Goal: Task Accomplishment & Management: Manage account settings

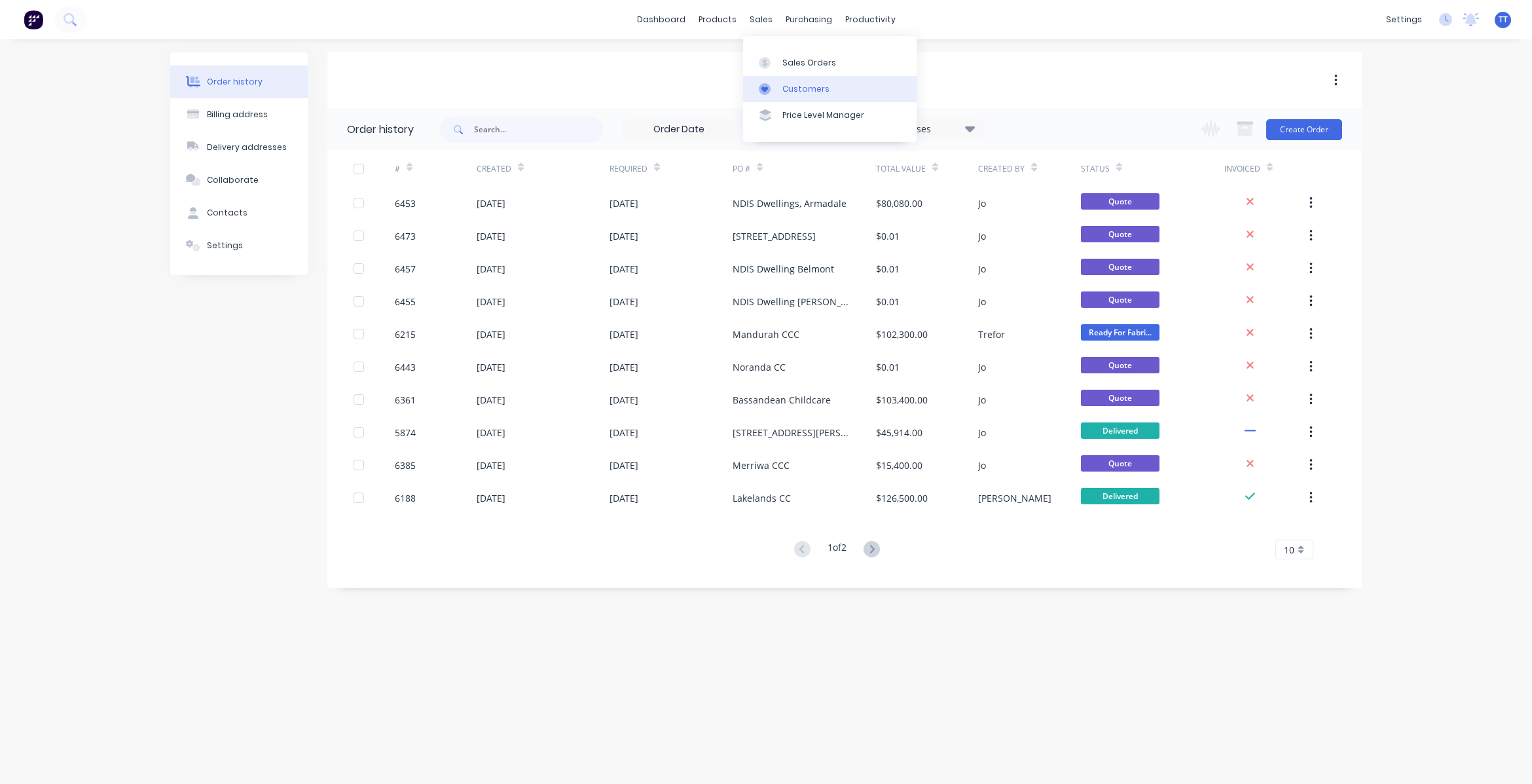
click at [798, 82] on link "Customers" at bounding box center [829, 88] width 173 height 26
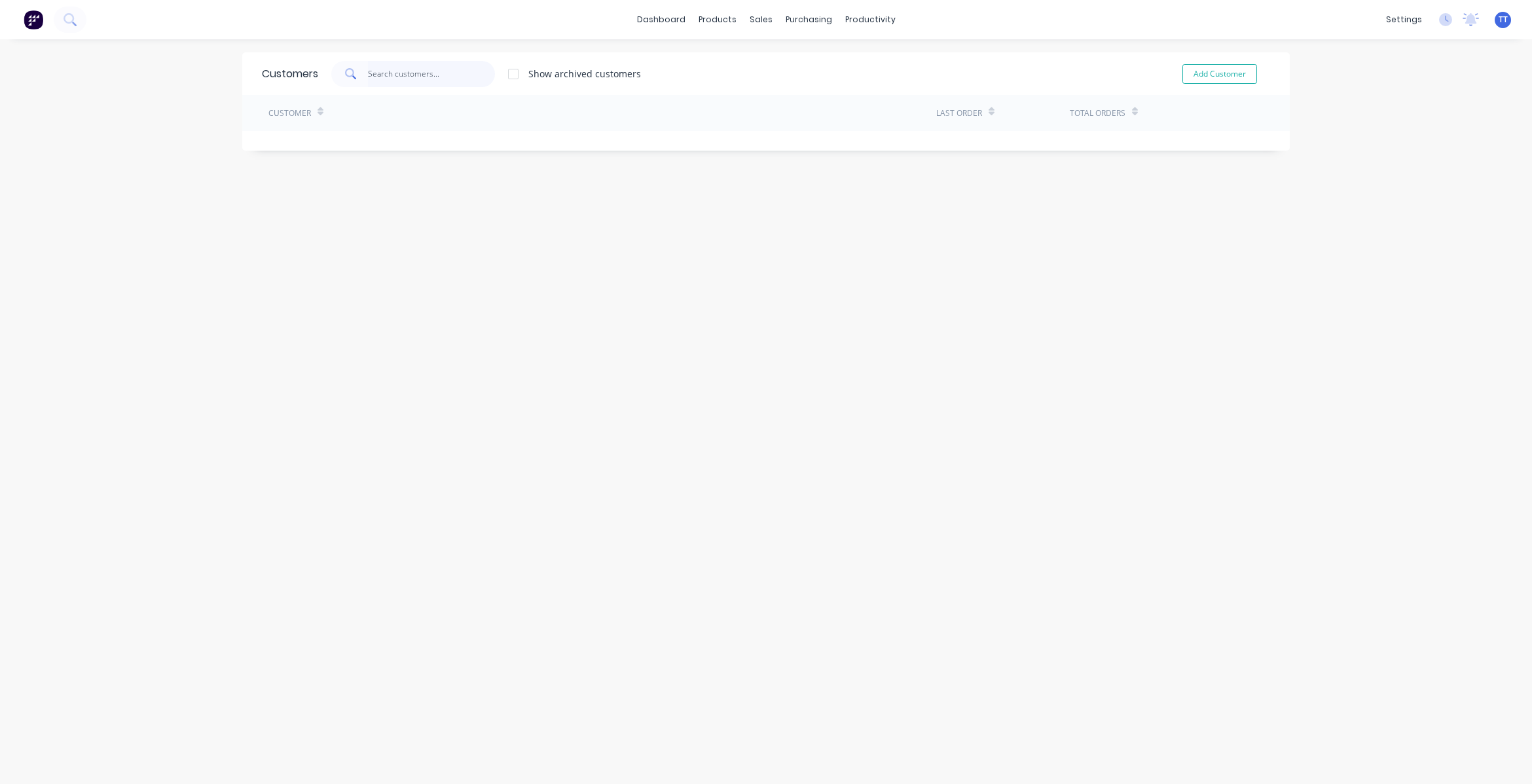
click at [420, 70] on input "text" at bounding box center [431, 74] width 127 height 26
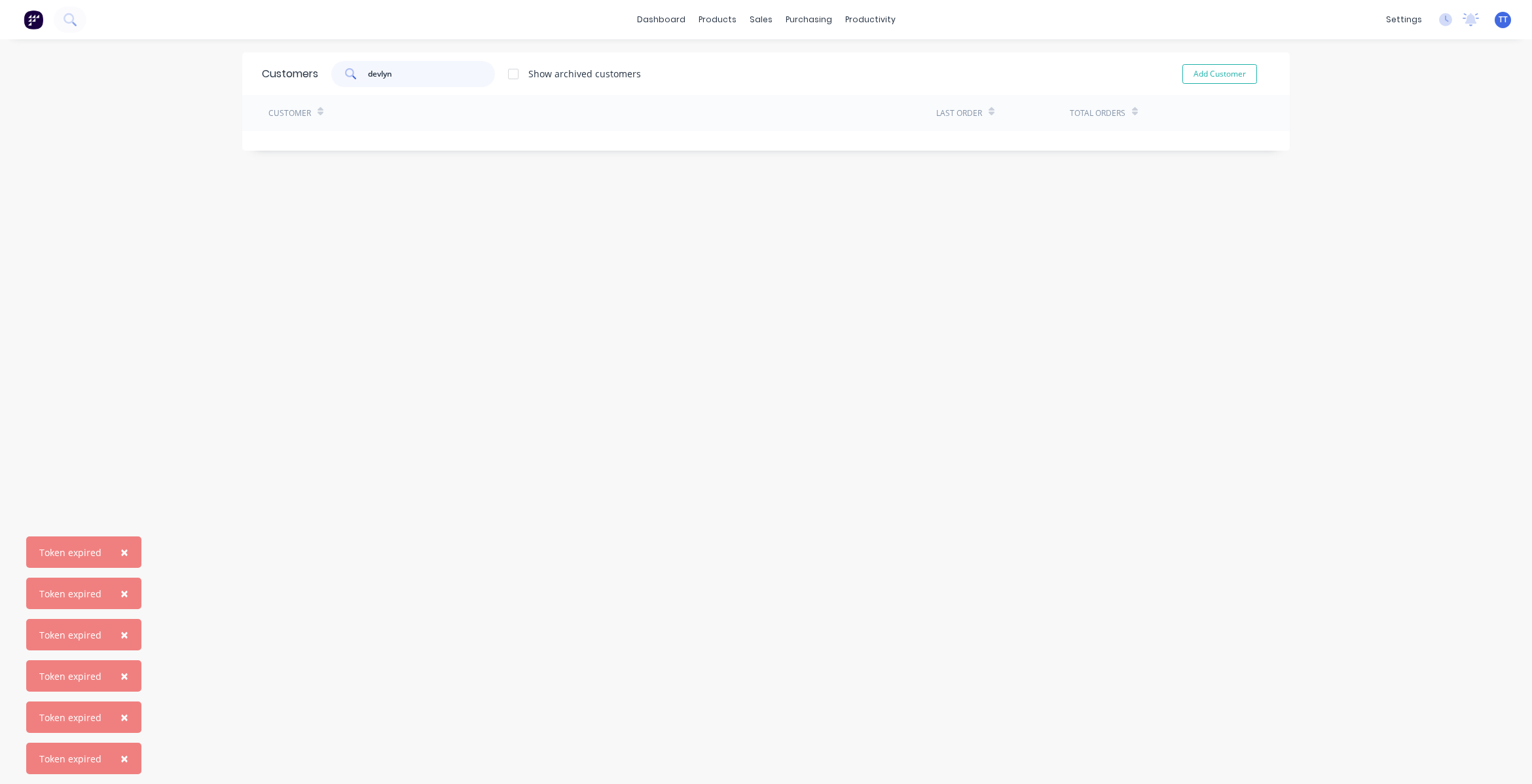
type input "devlyn"
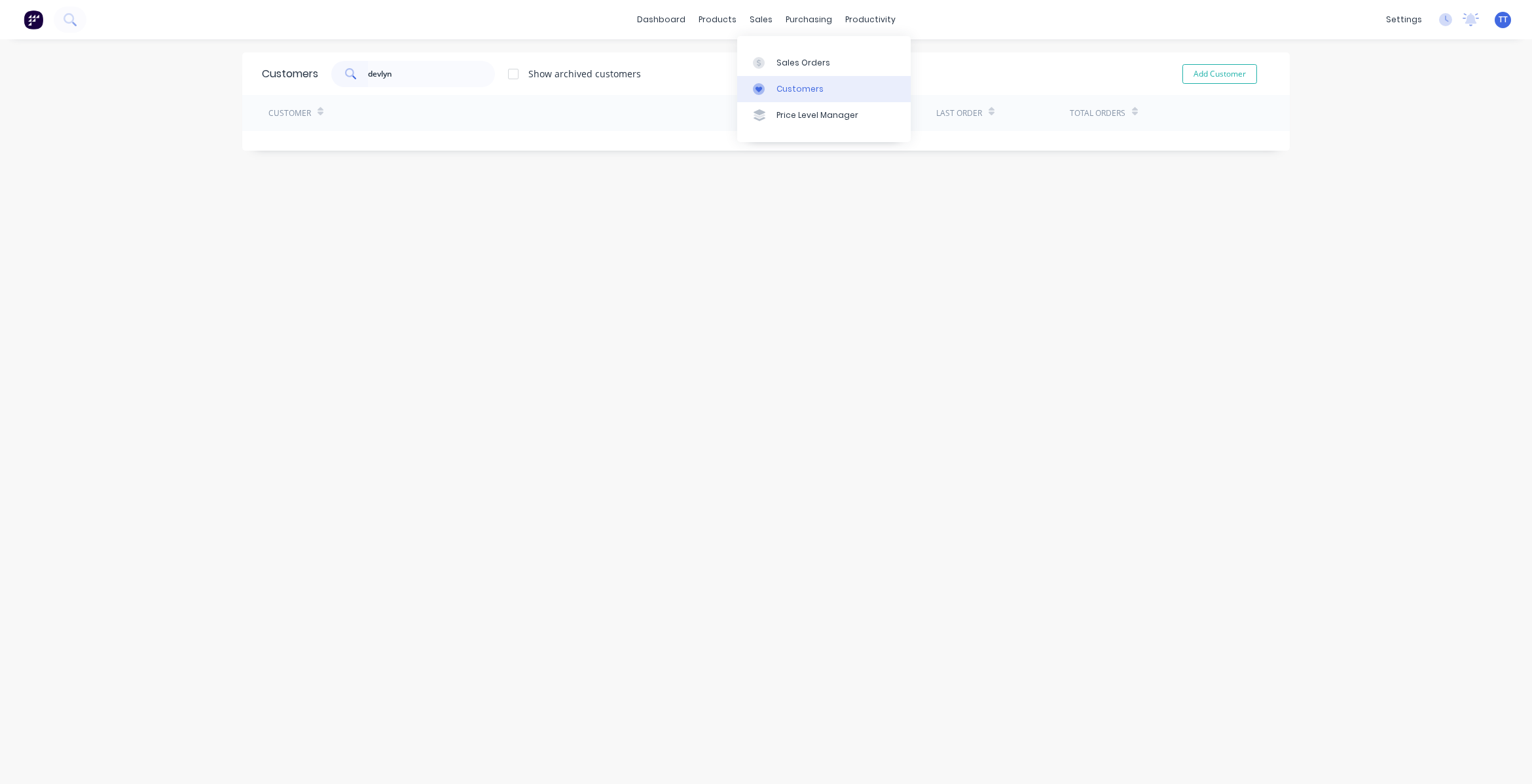
click at [800, 83] on div "Customers" at bounding box center [800, 89] width 47 height 12
click at [417, 70] on input "devlyn" at bounding box center [431, 74] width 127 height 26
click at [788, 85] on div "Customers" at bounding box center [800, 89] width 47 height 12
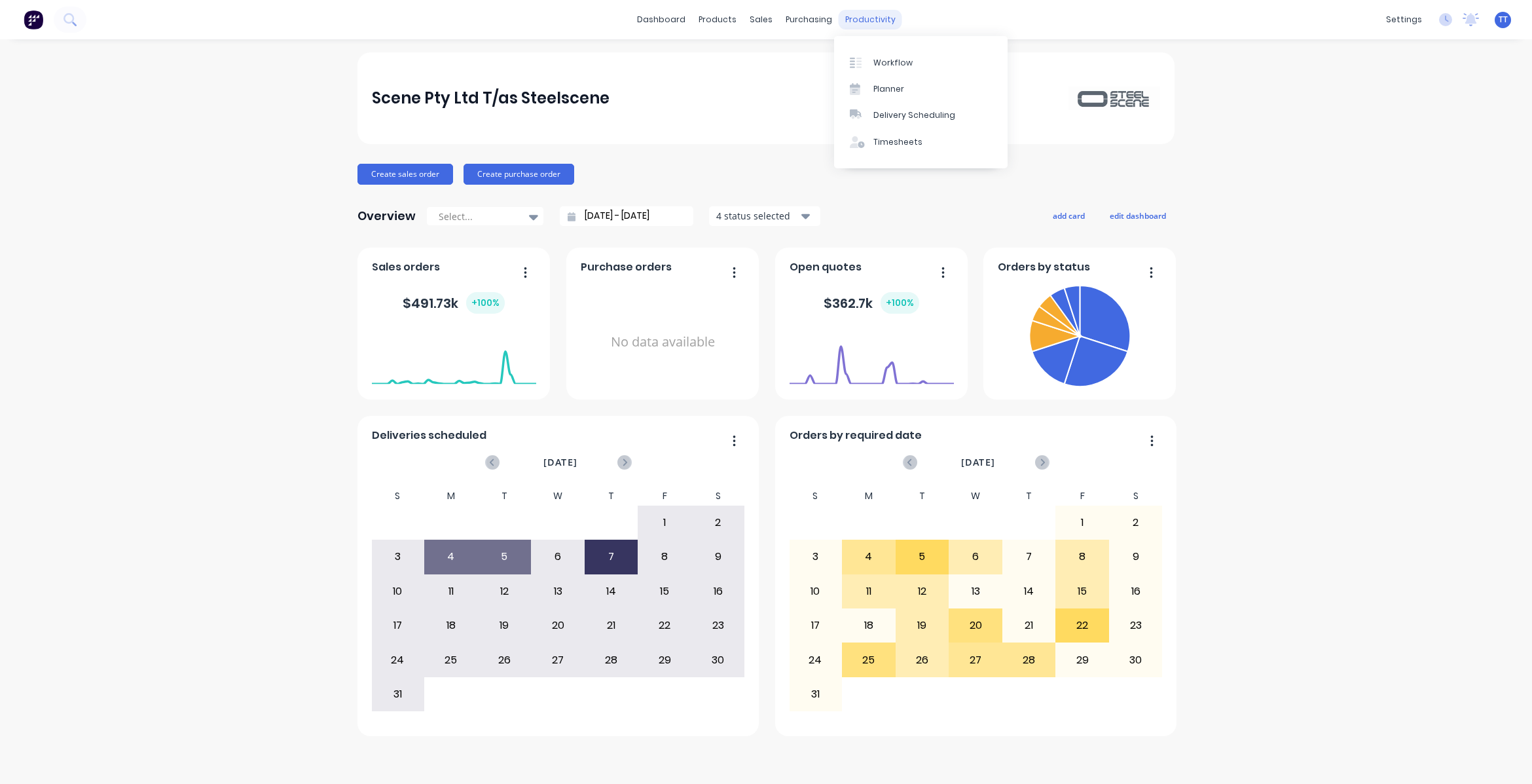
click at [865, 20] on div "productivity" at bounding box center [870, 20] width 64 height 20
click at [903, 60] on div "Workflow" at bounding box center [893, 63] width 39 height 12
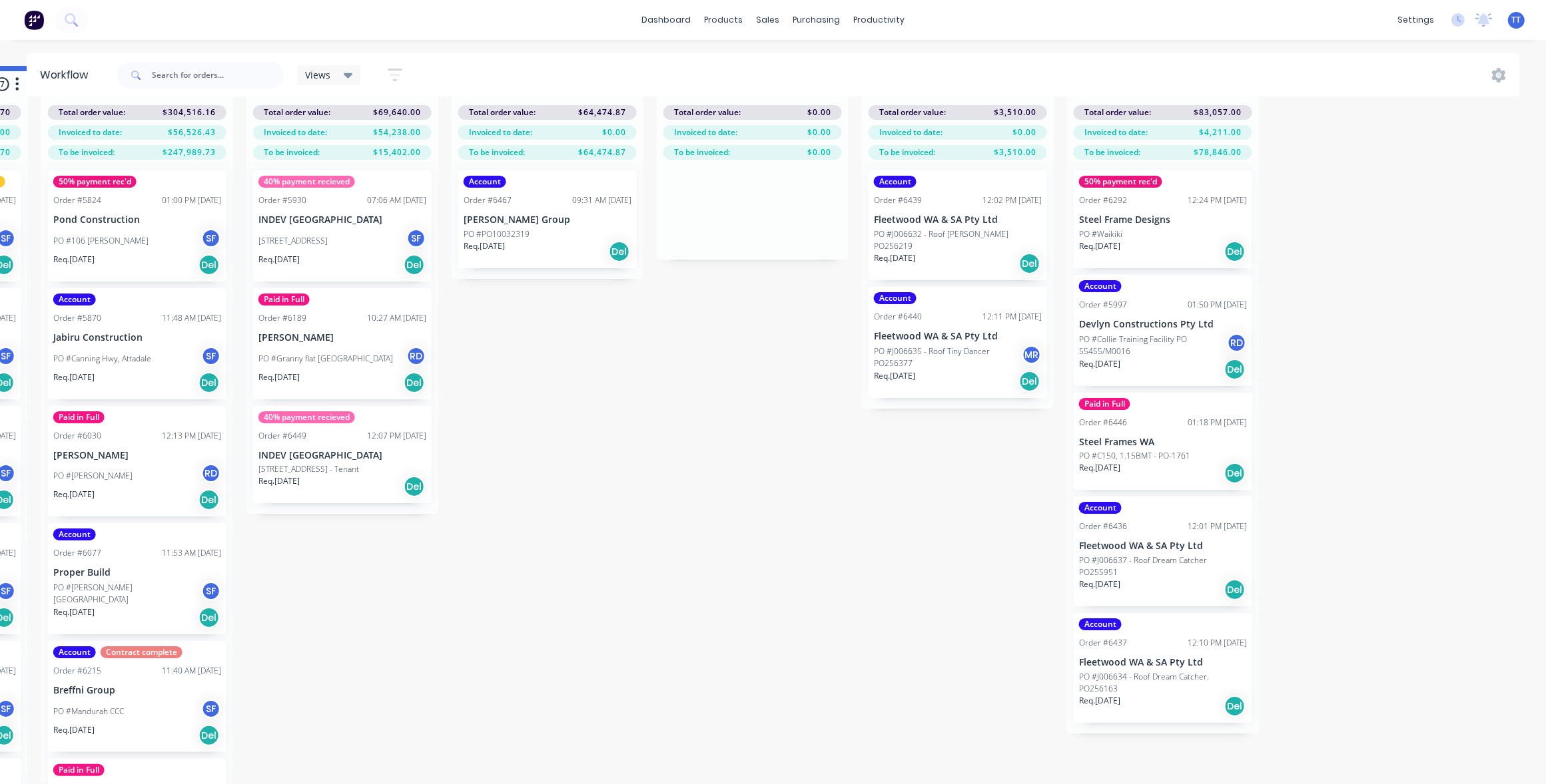
scroll to position [0, 1833]
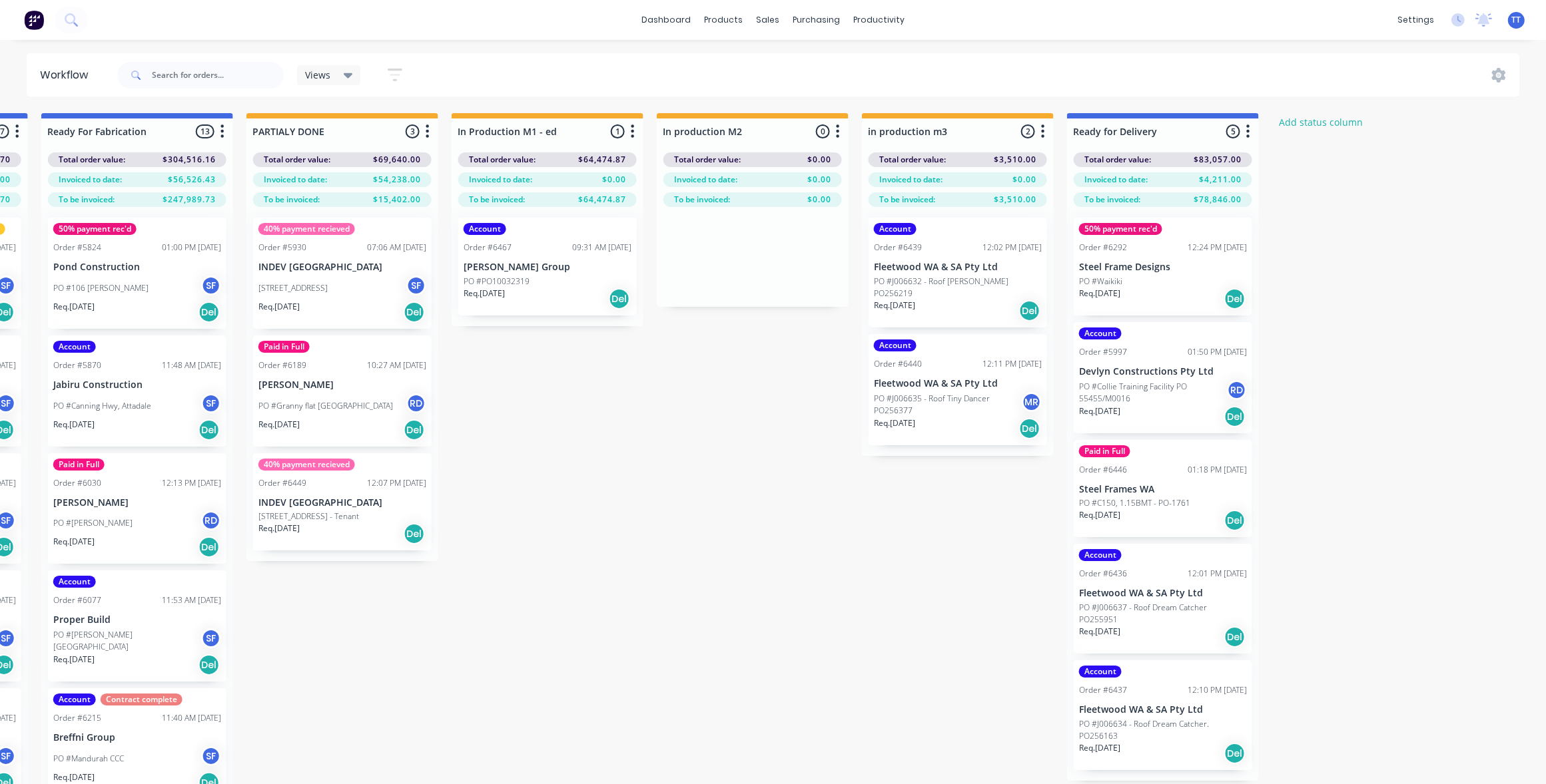
click at [1122, 266] on p "Steel Frame Designs" at bounding box center [1162, 267] width 167 height 11
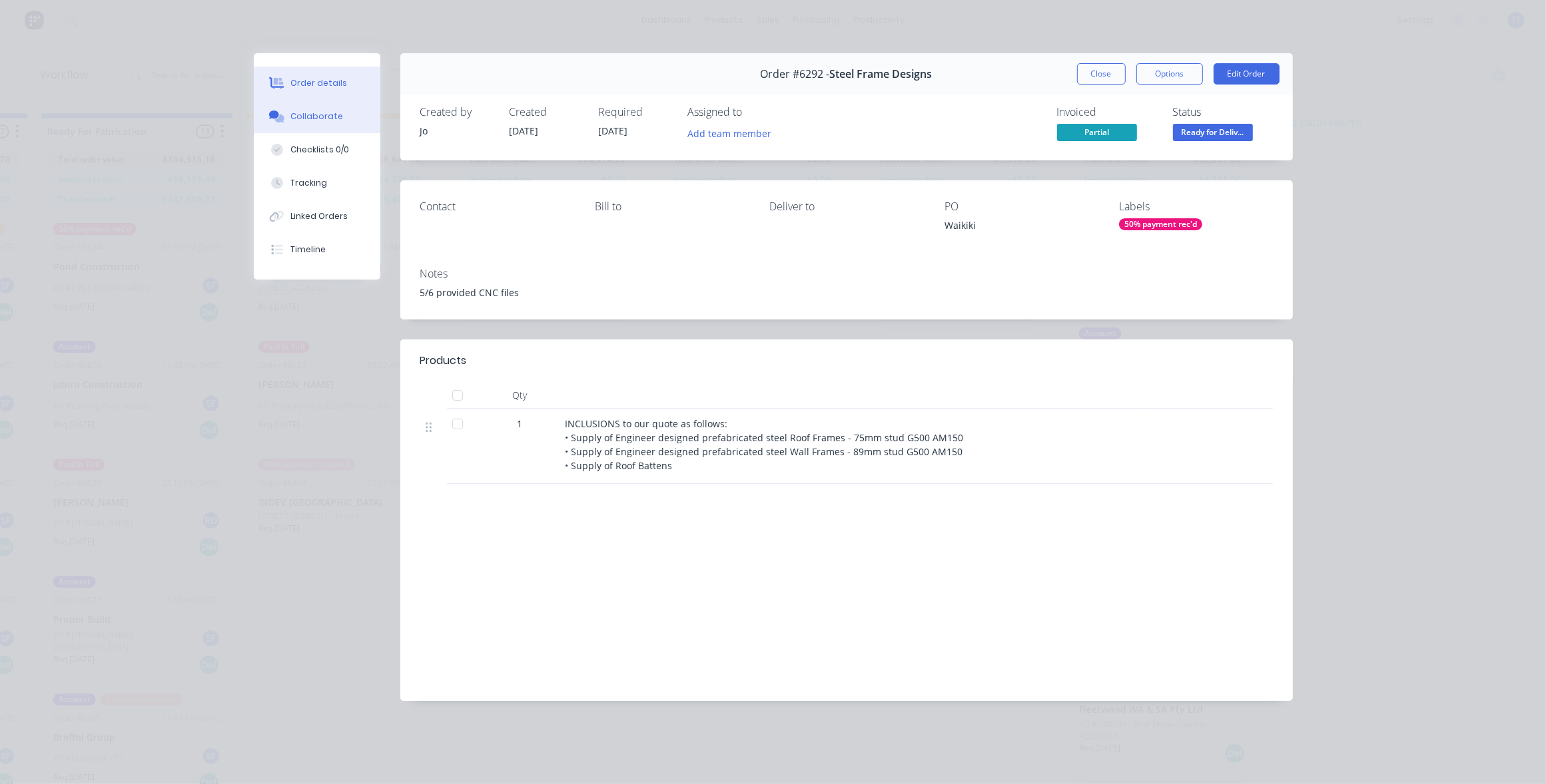
click at [318, 114] on div "Collaborate" at bounding box center [316, 117] width 53 height 12
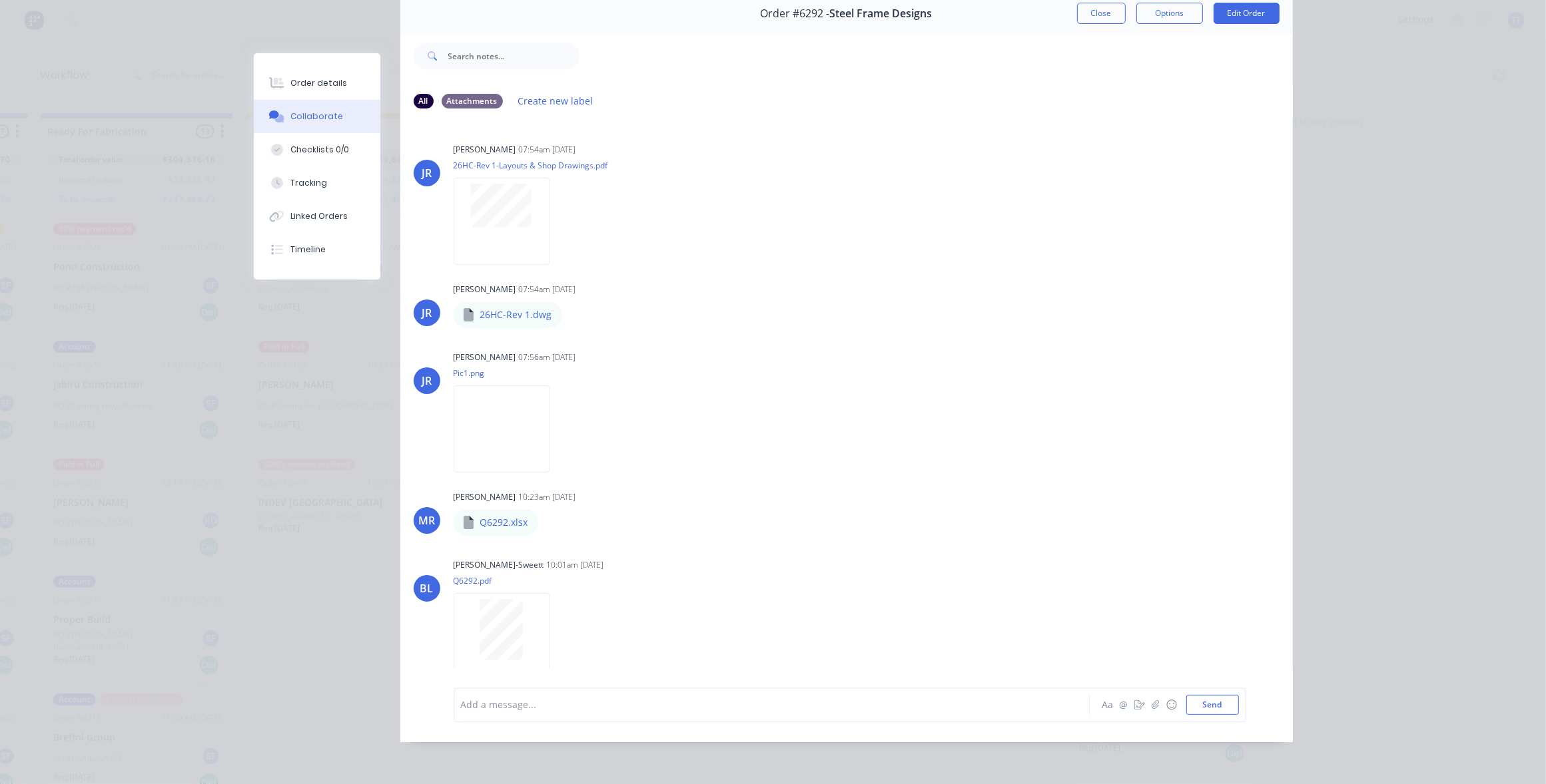
scroll to position [0, 0]
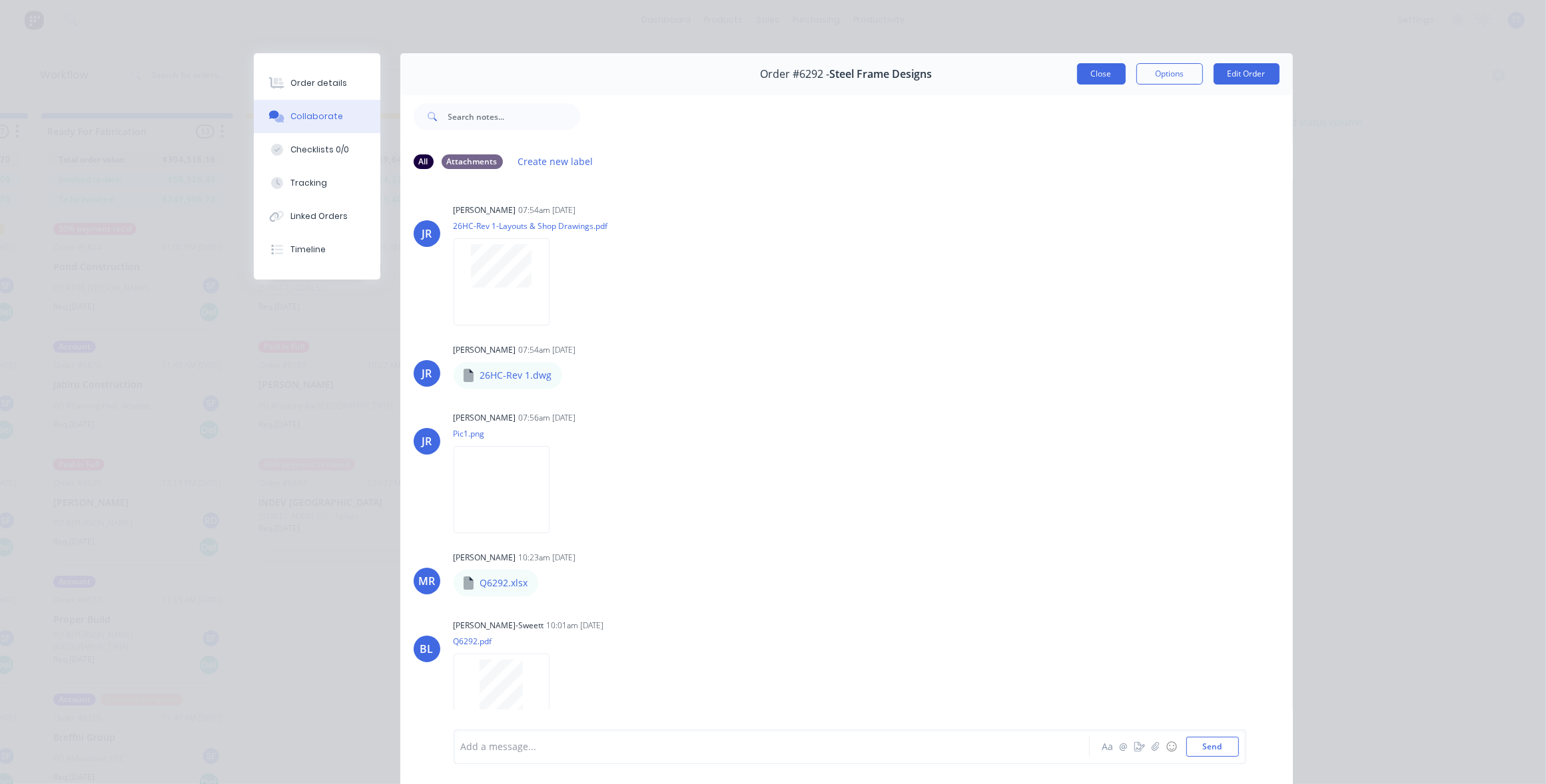
click at [1089, 71] on button "Close" at bounding box center [1100, 73] width 49 height 21
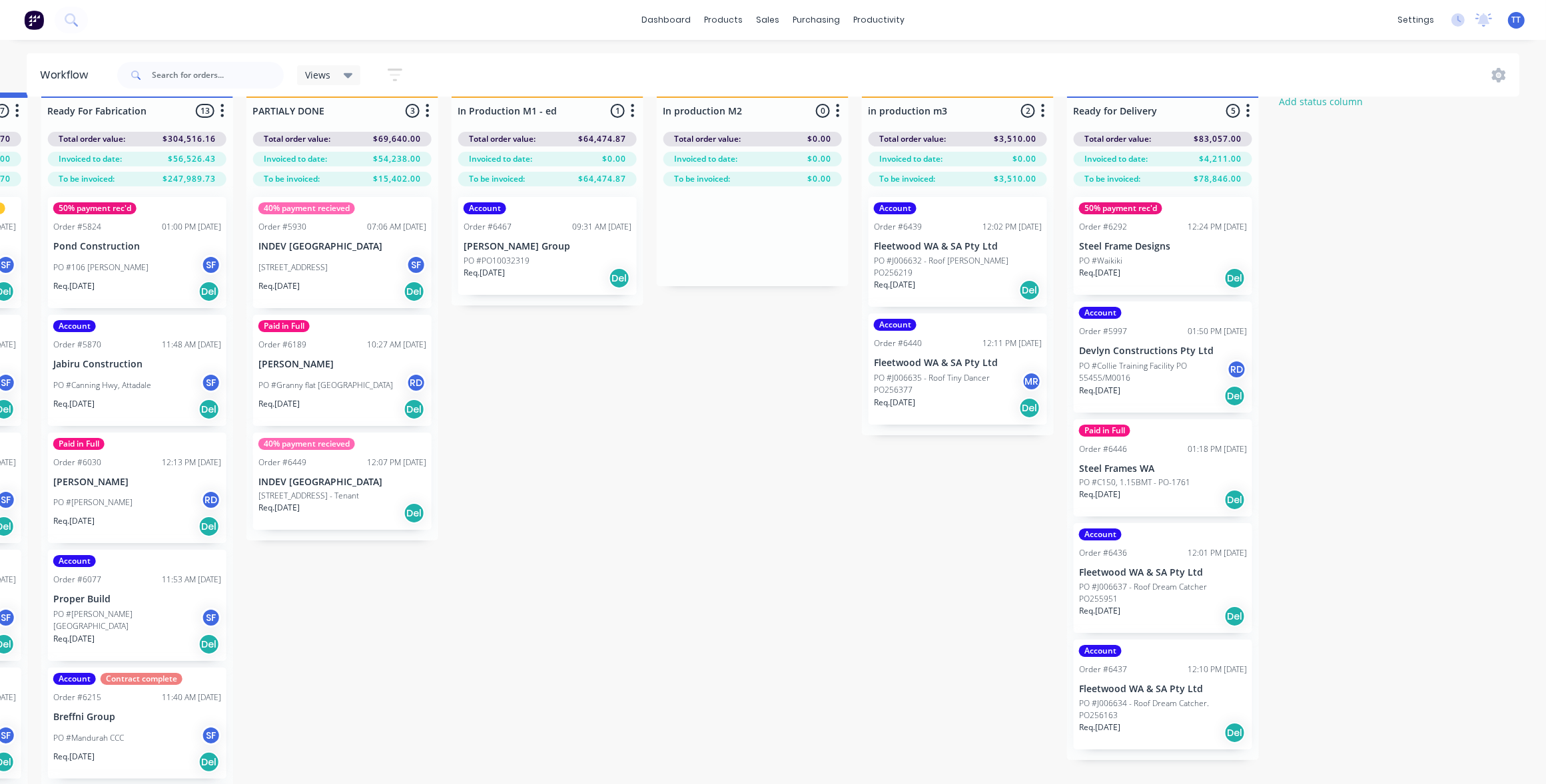
scroll to position [0, 1833]
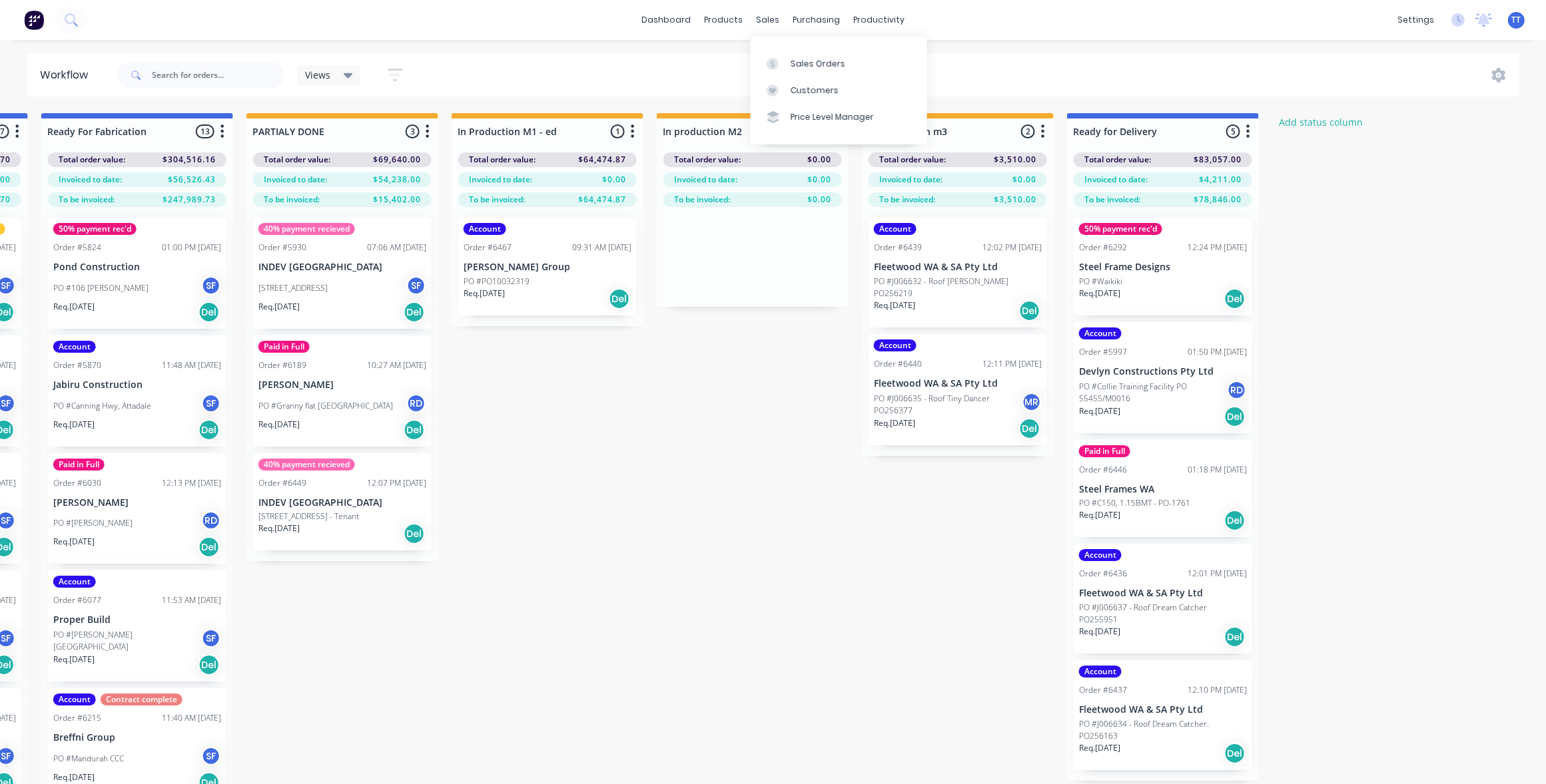
click at [819, 87] on div "Customers" at bounding box center [814, 91] width 48 height 12
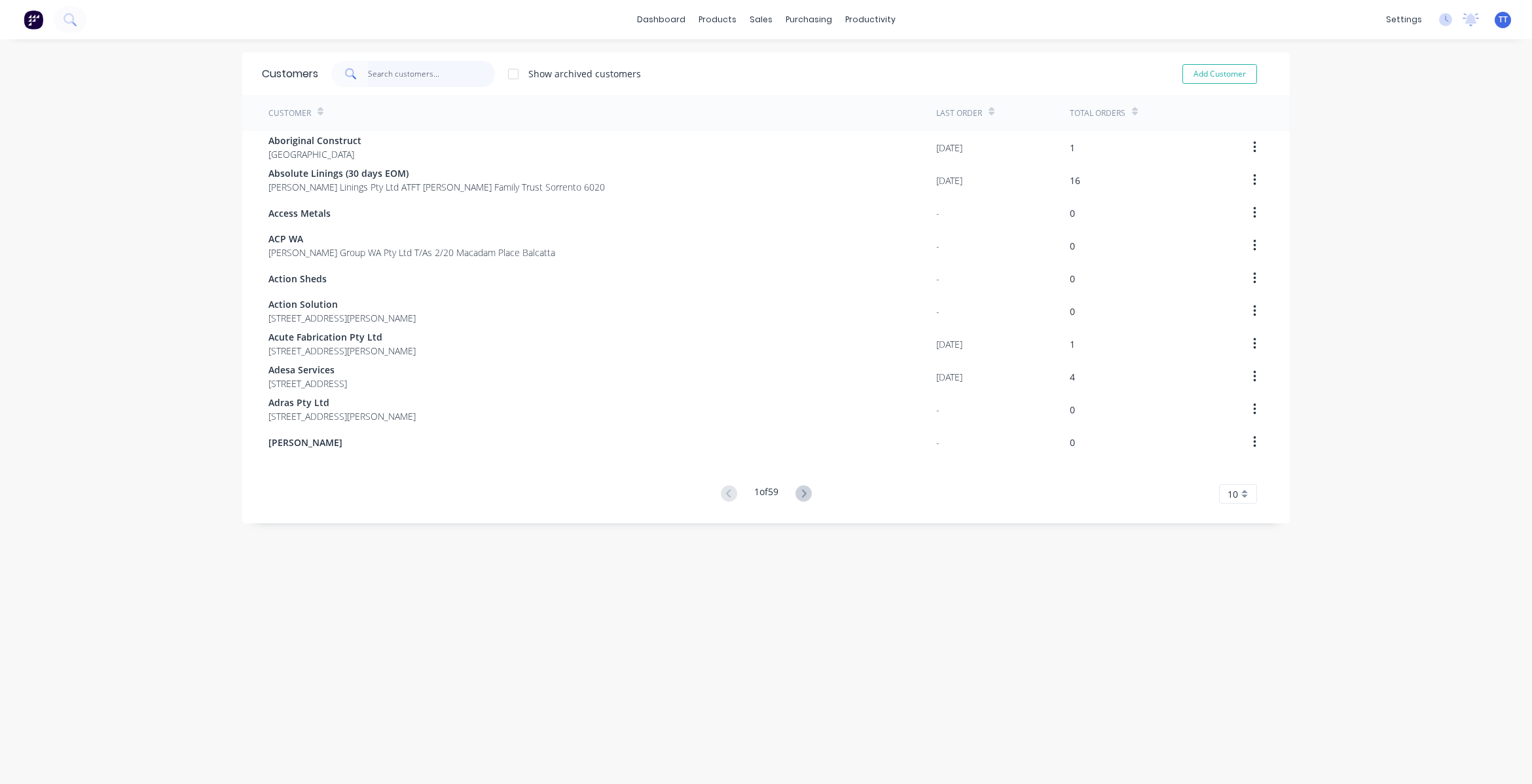
click at [427, 70] on input "text" at bounding box center [431, 74] width 127 height 26
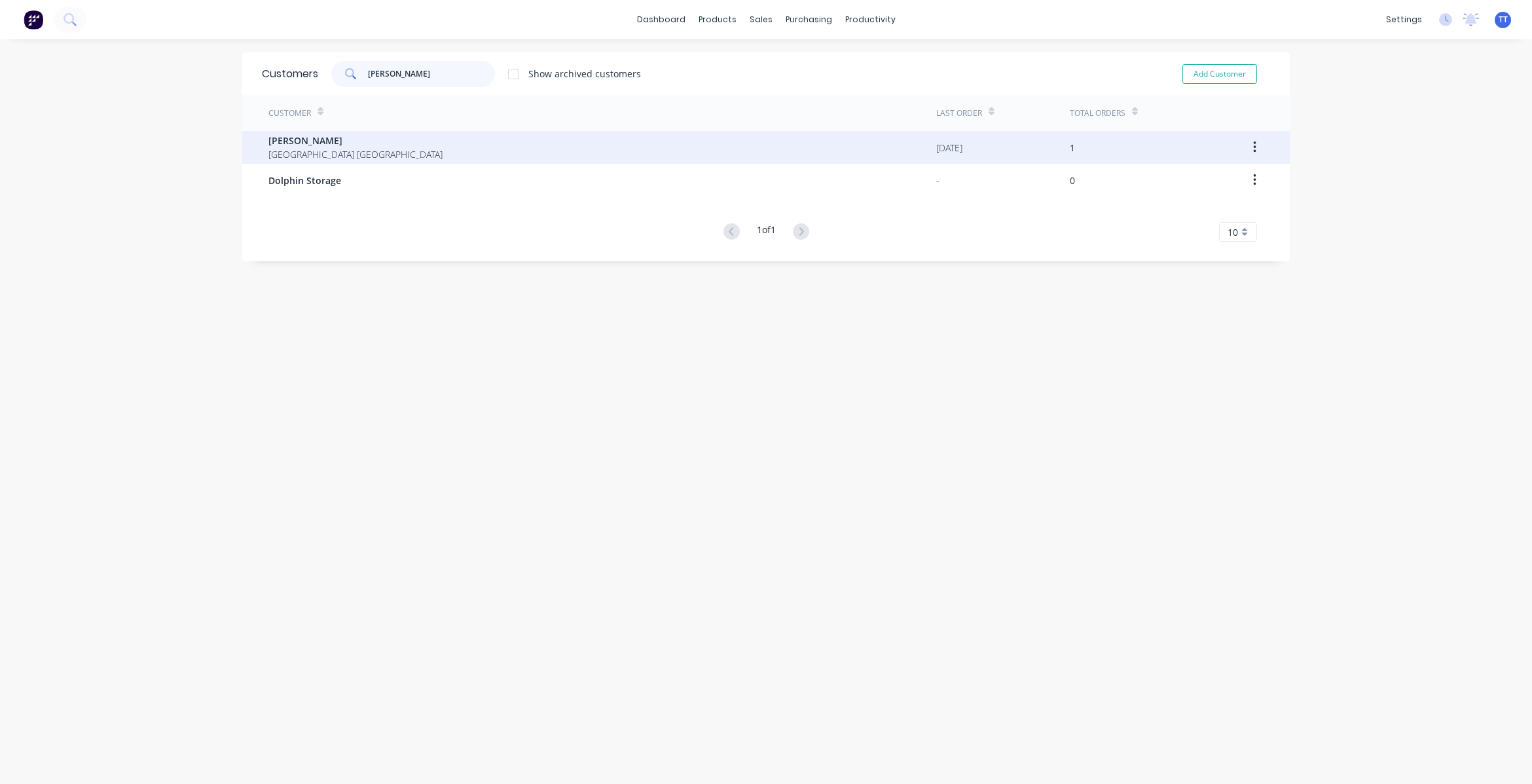
type input "[PERSON_NAME]"
click at [293, 141] on span "[PERSON_NAME]" at bounding box center [356, 140] width 174 height 14
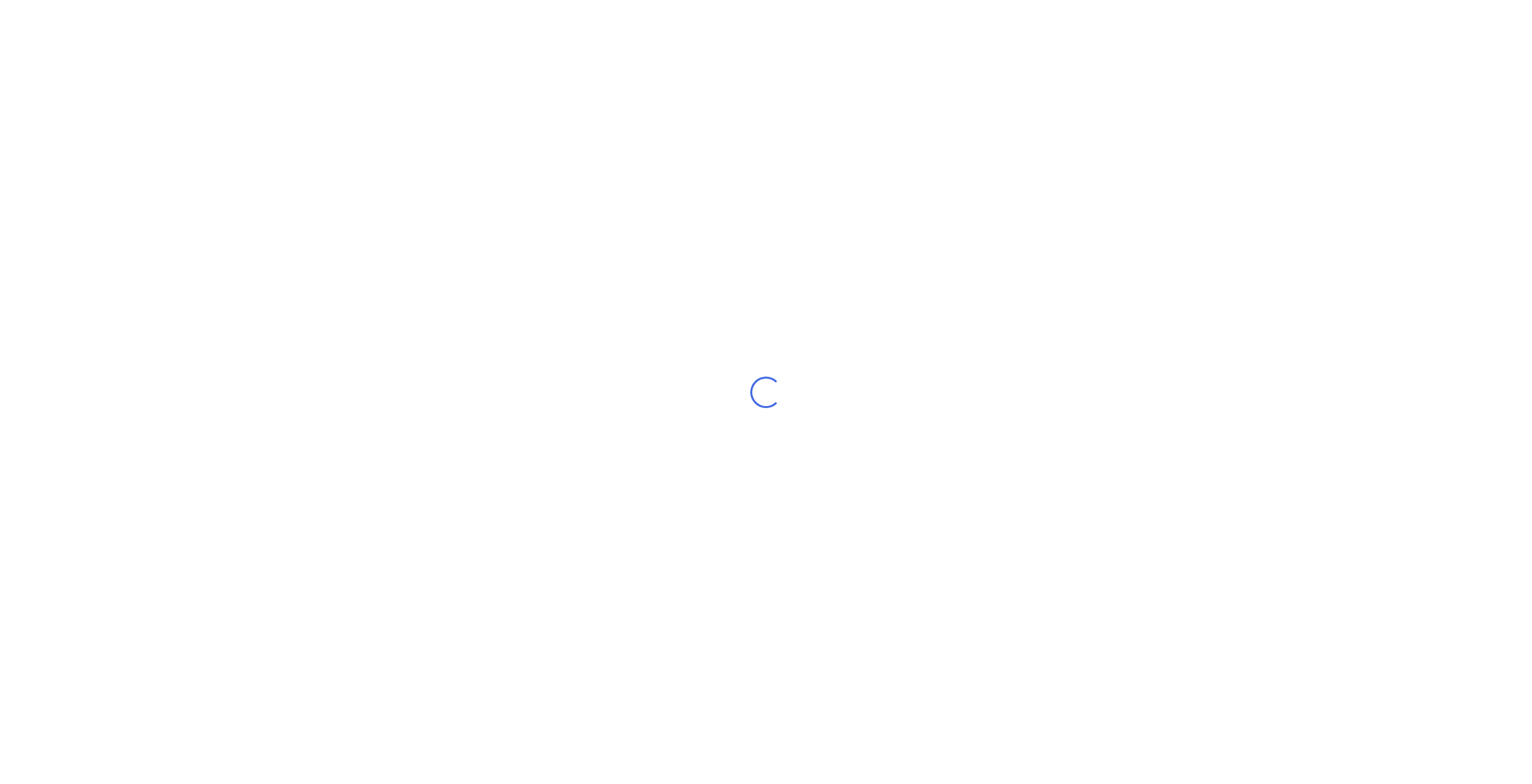
click at [293, 141] on div "Loading..." at bounding box center [766, 392] width 1532 height 784
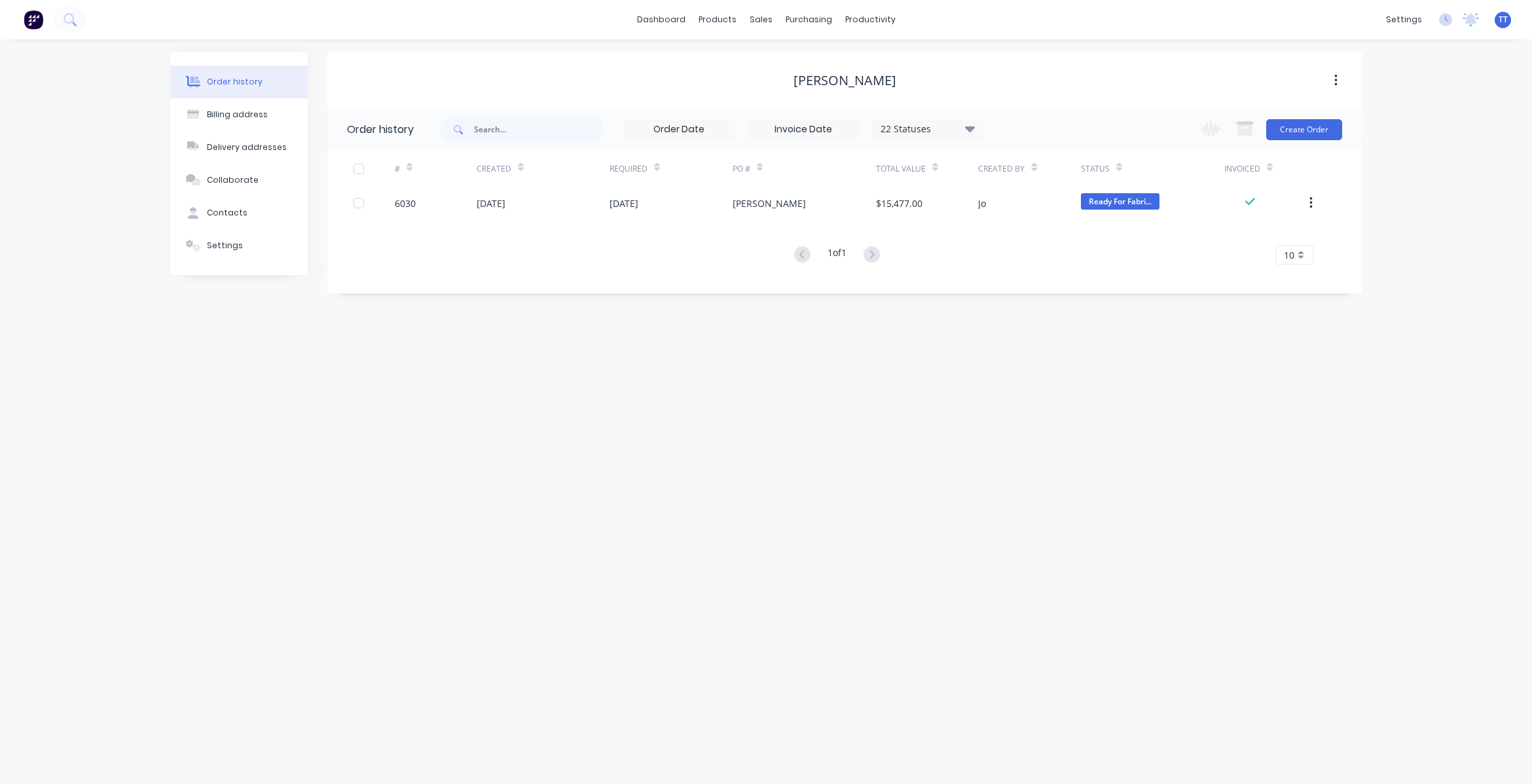
click at [673, 408] on div "Order history Billing address Delivery addresses Collaborate Contacts Settings …" at bounding box center [766, 412] width 1532 height 745
click at [229, 113] on div "Billing address" at bounding box center [237, 115] width 61 height 12
select select "AU"
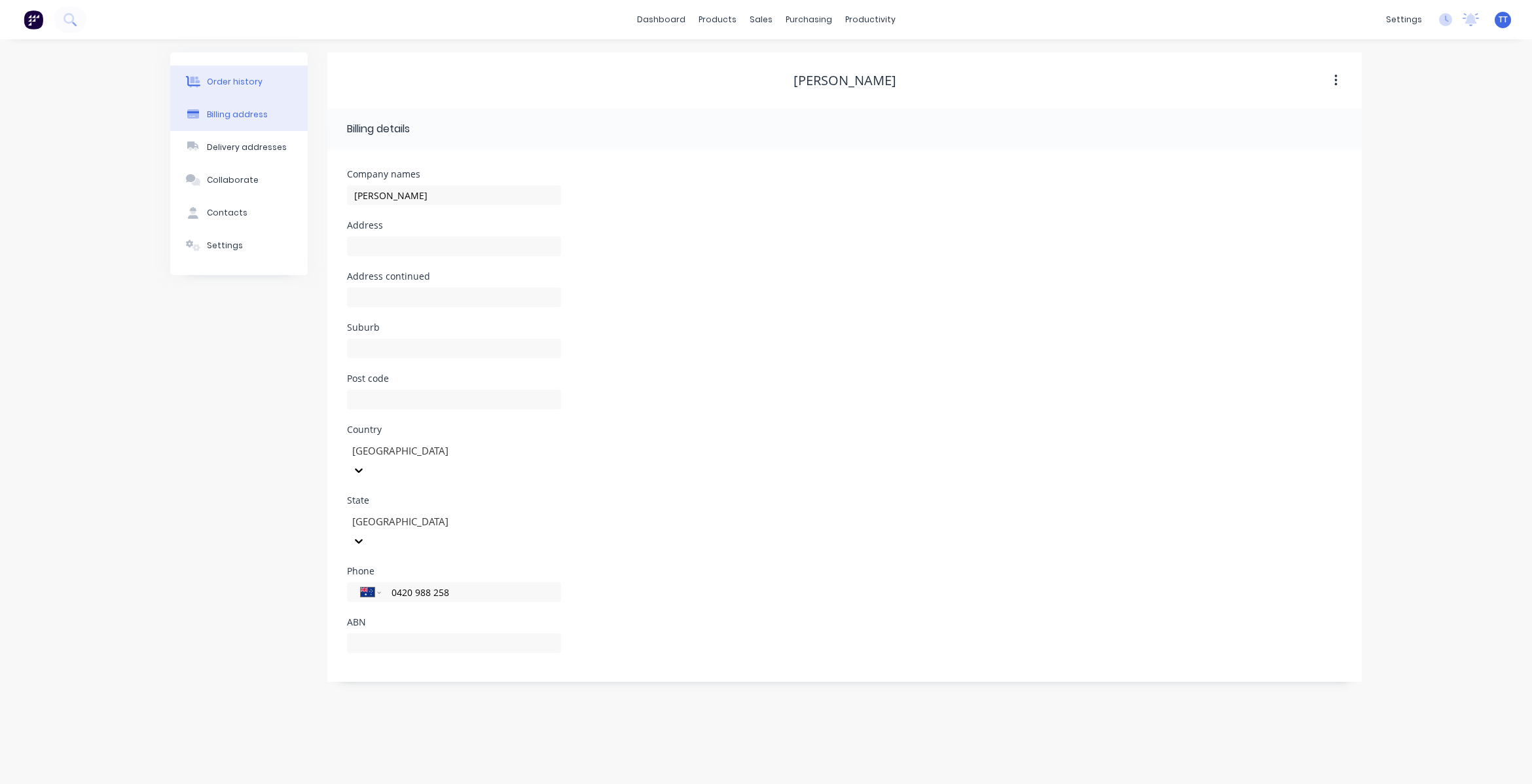
click at [222, 75] on div "Order history" at bounding box center [234, 81] width 56 height 12
